Goal: Use online tool/utility: Utilize a website feature to perform a specific function

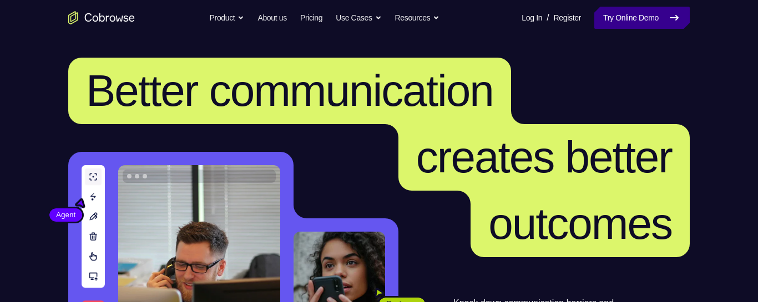
click at [617, 21] on link "Try Online Demo" at bounding box center [641, 18] width 95 height 22
click at [637, 13] on link "Try Online Demo" at bounding box center [641, 18] width 95 height 22
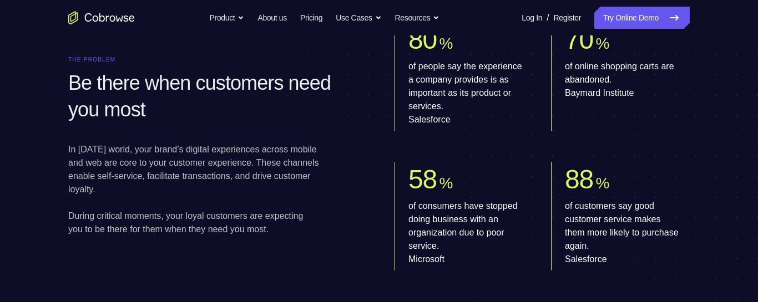
scroll to position [614, 0]
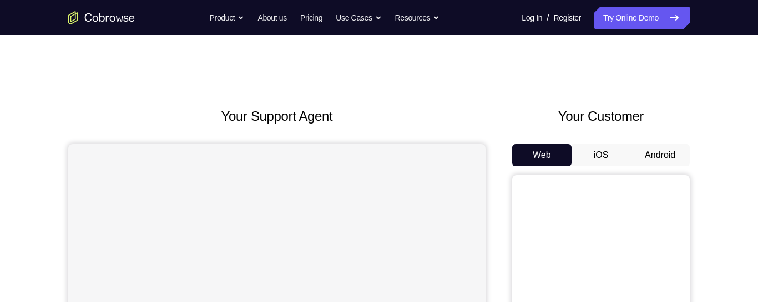
click at [648, 149] on button "Android" at bounding box center [659, 155] width 59 height 22
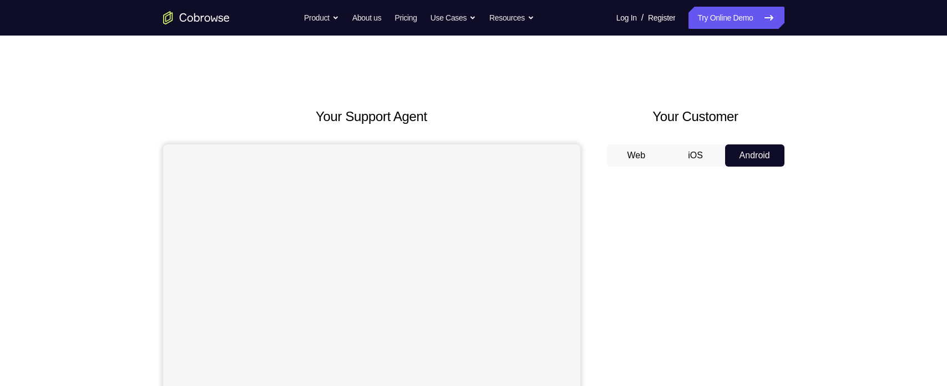
click at [637, 161] on button "Web" at bounding box center [636, 155] width 59 height 22
click at [757, 151] on button "Android" at bounding box center [754, 155] width 59 height 22
click at [758, 149] on button "Android" at bounding box center [754, 155] width 59 height 22
click at [697, 163] on button "iOS" at bounding box center [695, 155] width 59 height 22
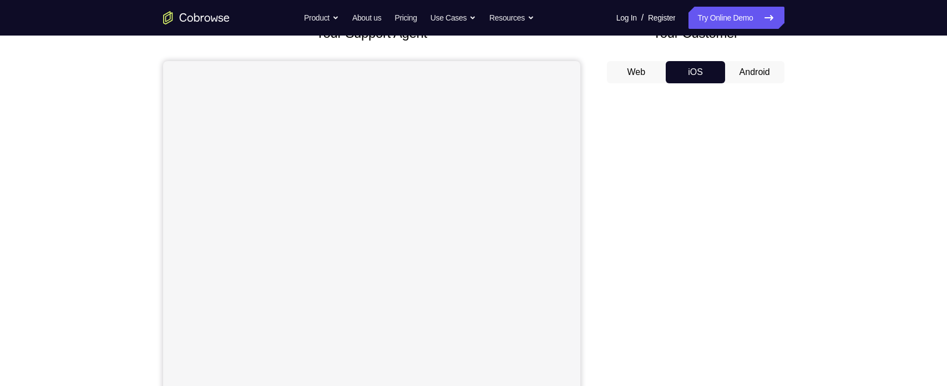
scroll to position [84, 0]
click at [656, 64] on button "Web" at bounding box center [636, 71] width 59 height 22
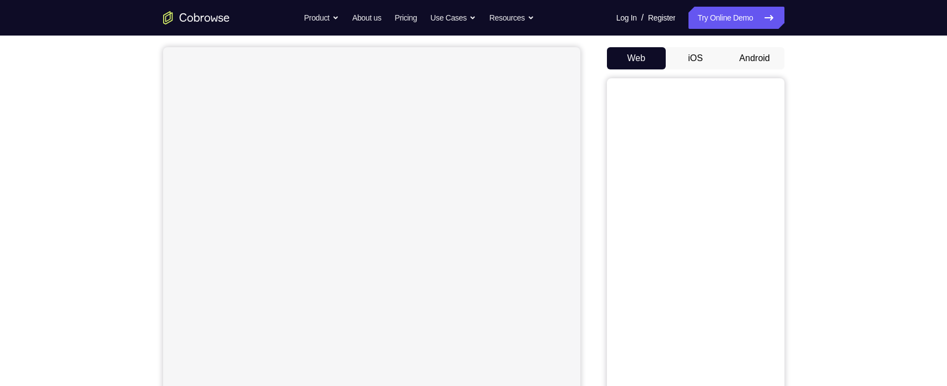
scroll to position [95, 0]
click at [767, 55] on button "Android" at bounding box center [754, 60] width 59 height 22
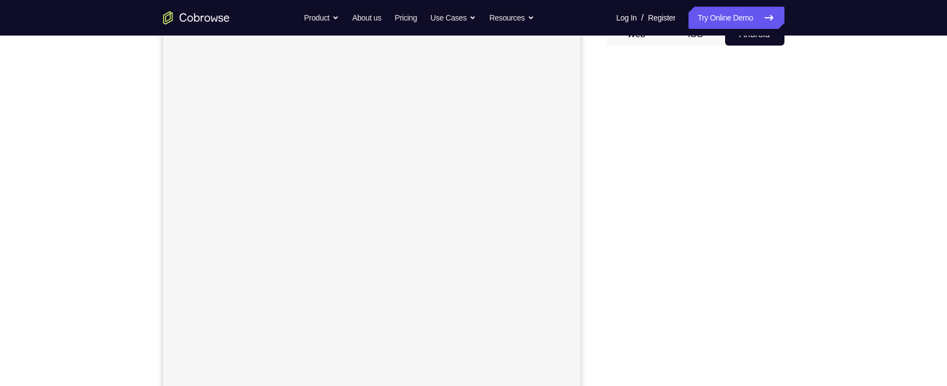
scroll to position [118, 0]
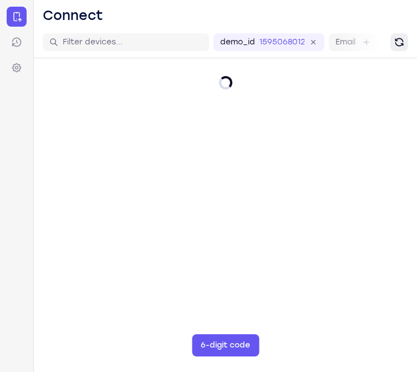
click at [402, 40] on icon "Refresh" at bounding box center [399, 42] width 11 height 11
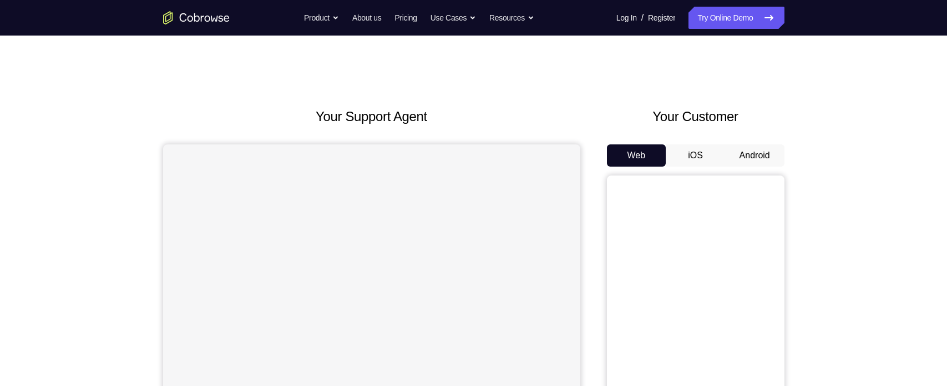
click at [763, 148] on button "Android" at bounding box center [754, 155] width 59 height 22
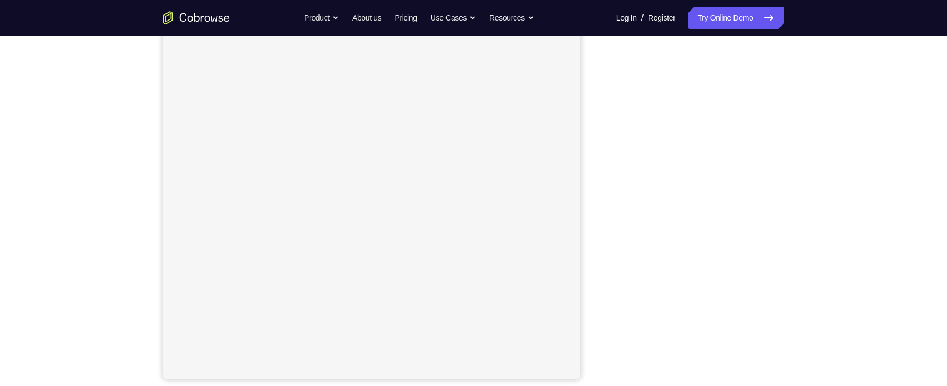
scroll to position [140, 0]
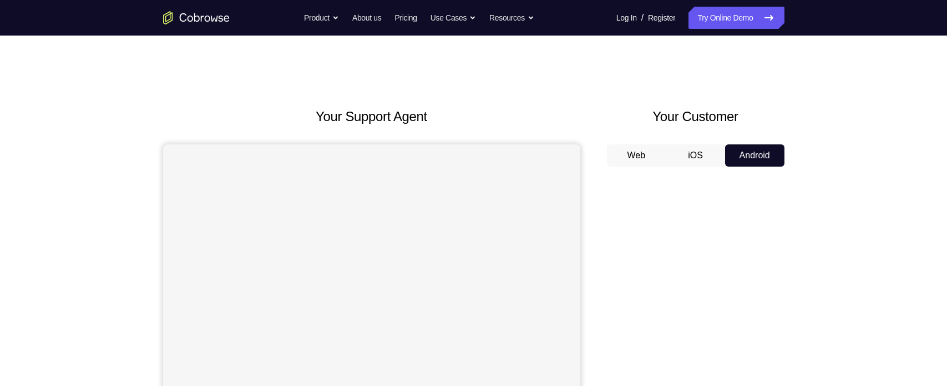
scroll to position [139, 0]
